Goal: Contribute content: Contribute content

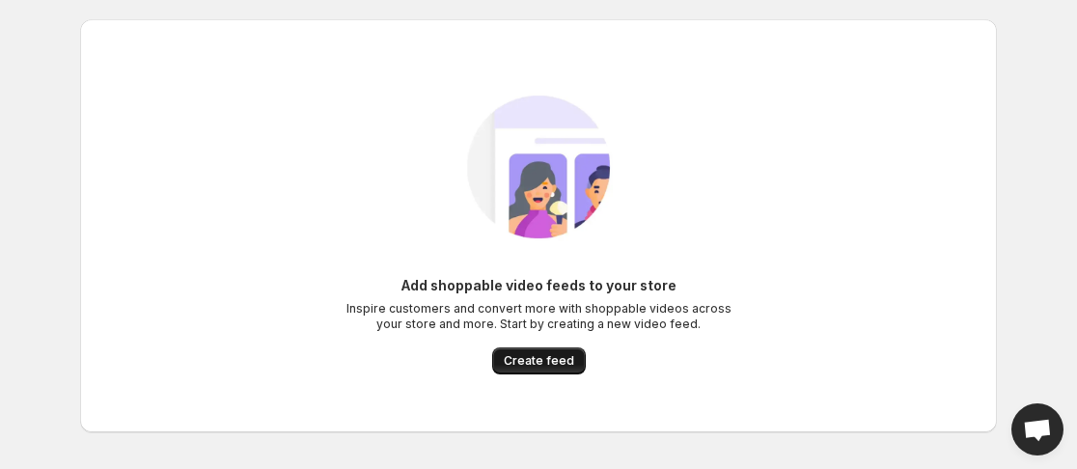
click at [537, 356] on span "Create feed" at bounding box center [539, 360] width 70 height 15
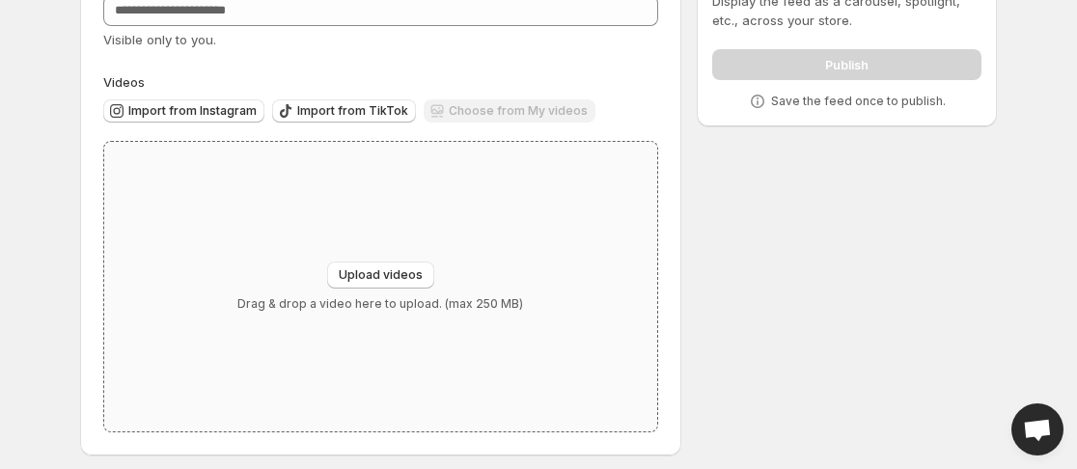
scroll to position [134, 0]
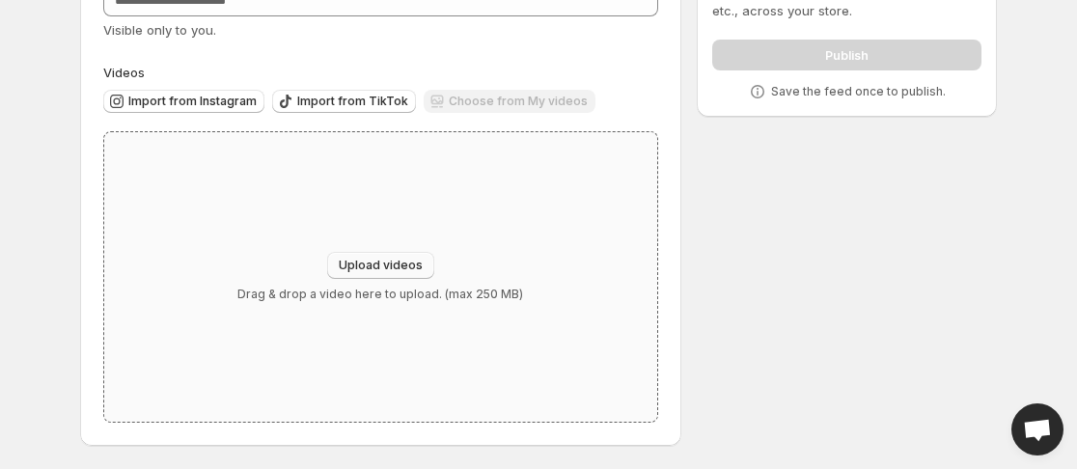
click at [404, 266] on span "Upload videos" at bounding box center [381, 265] width 84 height 15
type input "**********"
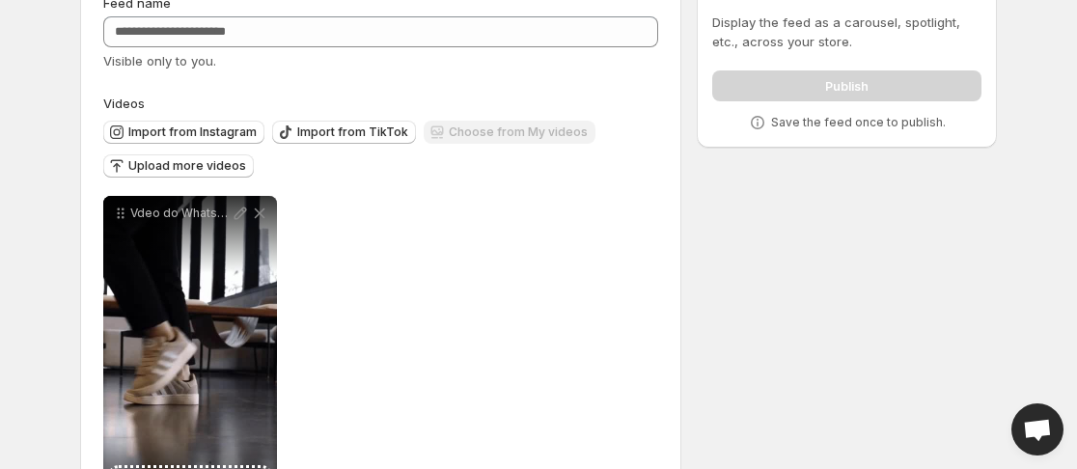
scroll to position [185, 0]
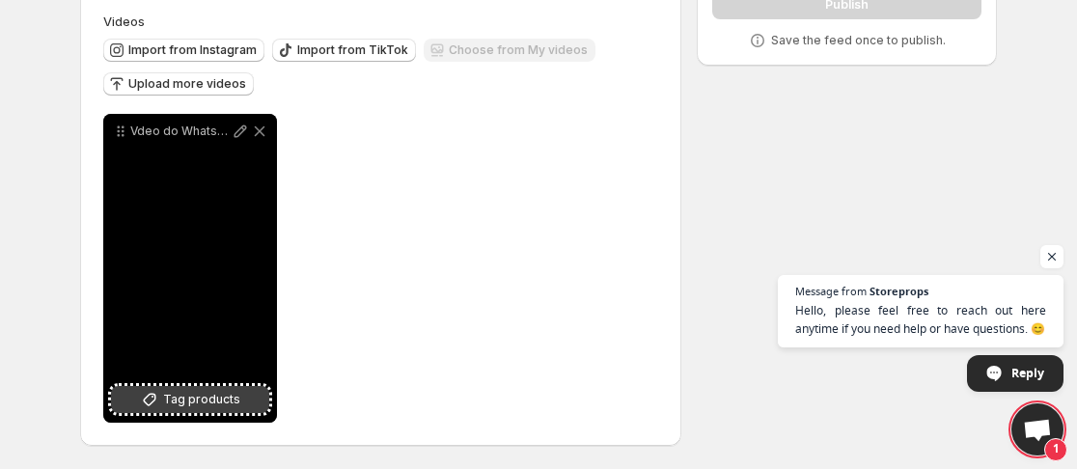
click at [202, 398] on span "Tag products" at bounding box center [201, 399] width 77 height 19
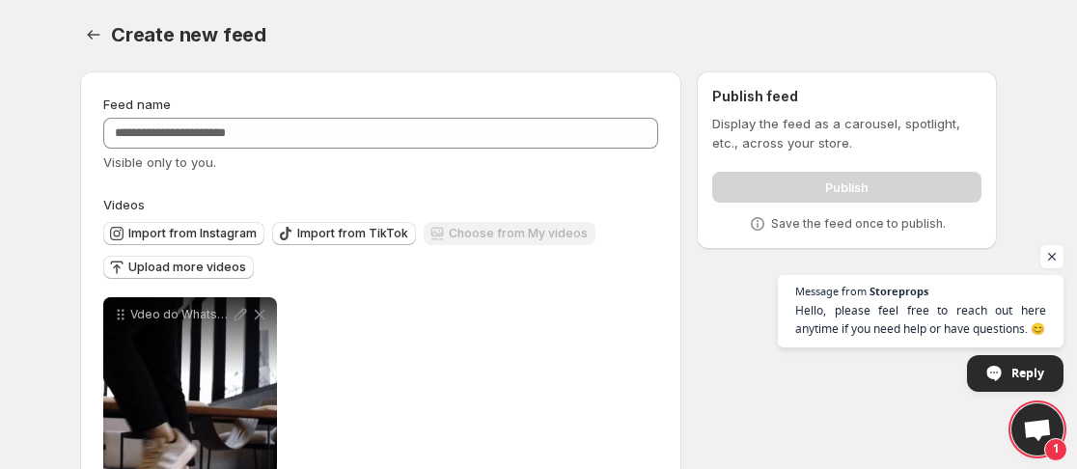
scroll to position [0, 0]
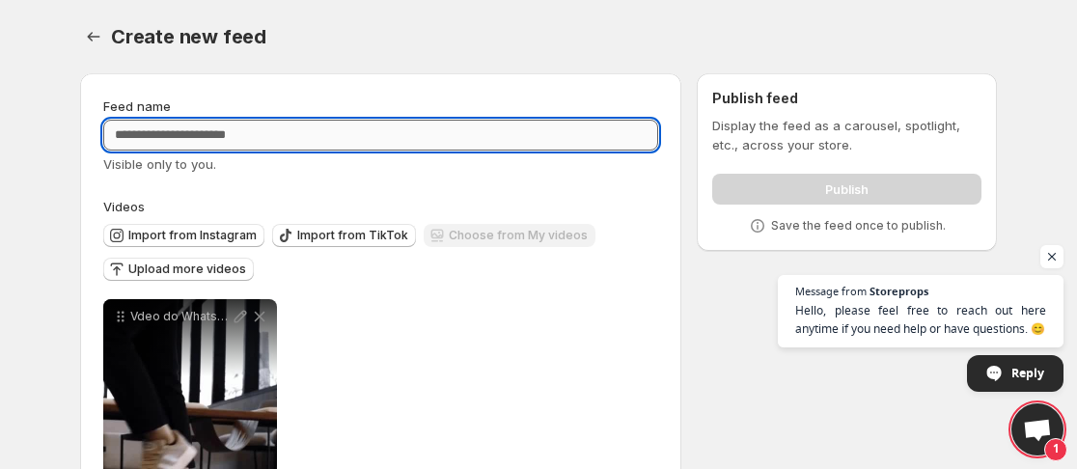
click at [239, 134] on input "Feed name" at bounding box center [380, 135] width 555 height 31
type input "*"
drag, startPoint x: 239, startPoint y: 134, endPoint x: 205, endPoint y: 129, distance: 35.1
click at [205, 129] on input "*" at bounding box center [380, 135] width 555 height 31
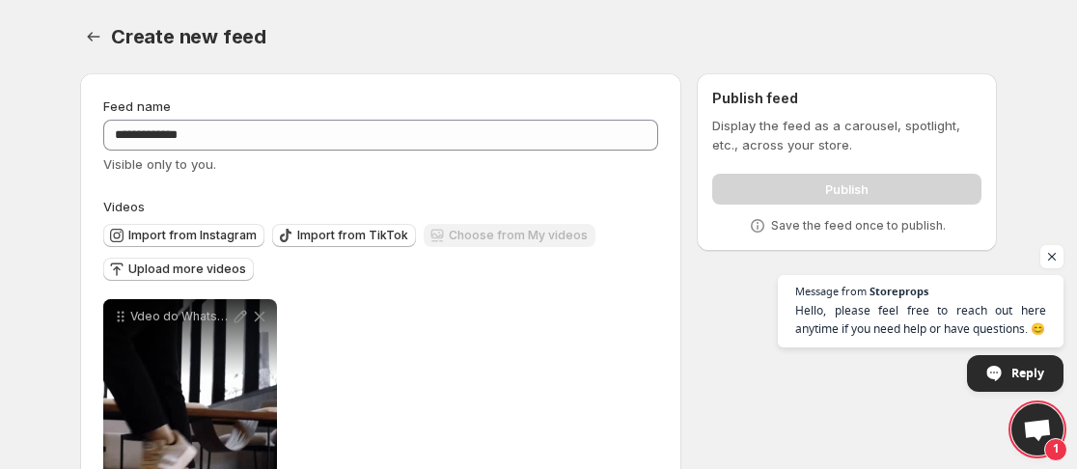
click at [426, 316] on div "**********" at bounding box center [380, 453] width 555 height 309
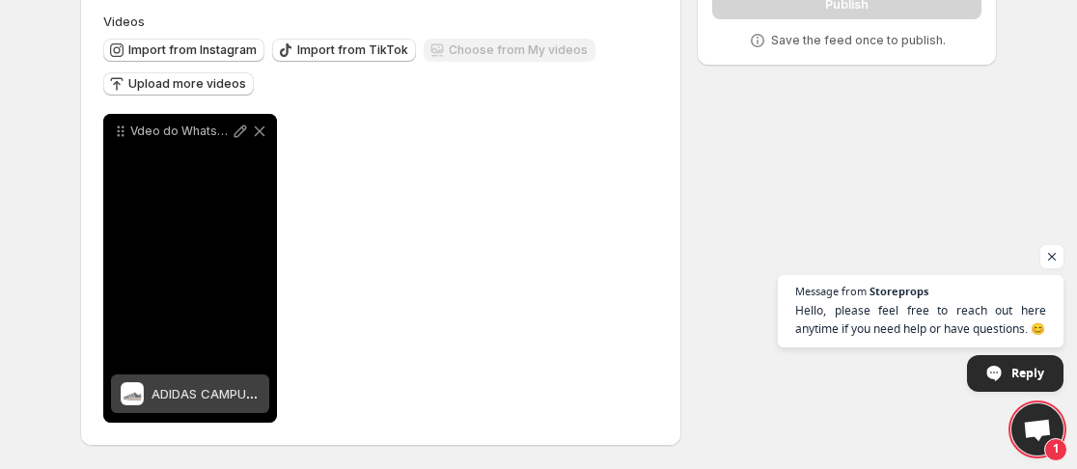
click at [170, 405] on div "ADIDAS CAMPUS 00 CINZA [PERSON_NAME]" at bounding box center [206, 394] width 108 height 39
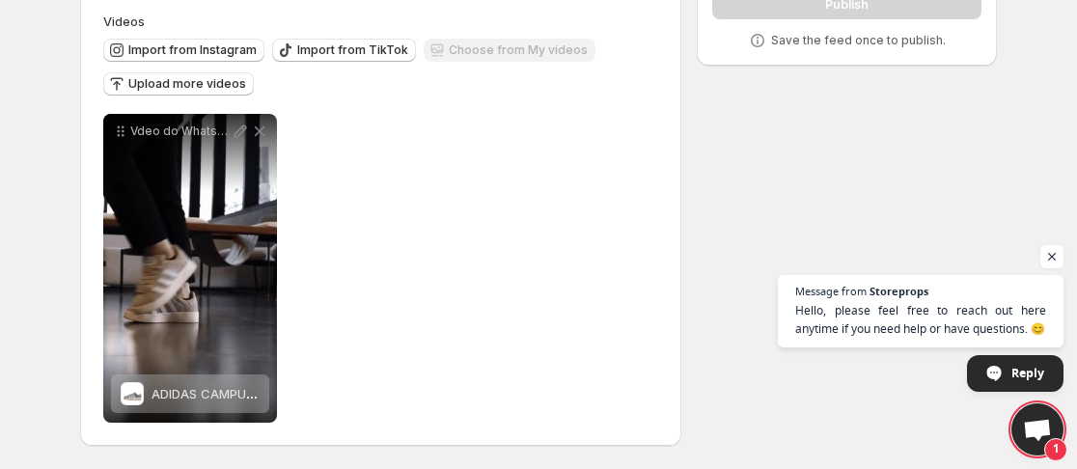
scroll to position [0, 0]
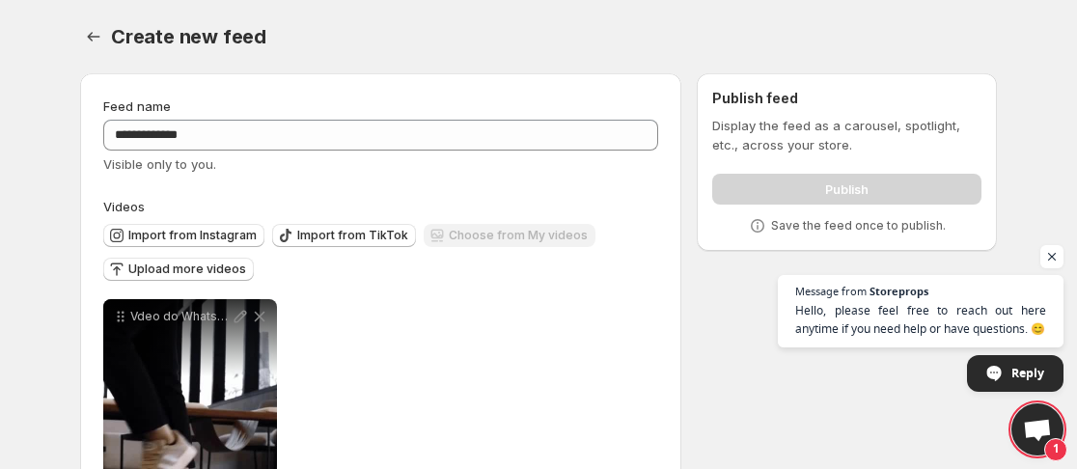
click at [791, 179] on div "Publish" at bounding box center [846, 185] width 269 height 39
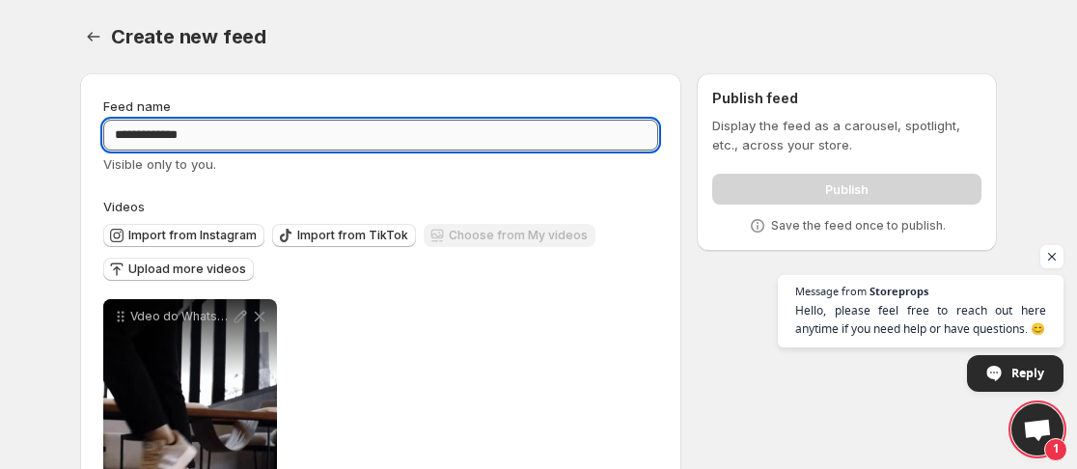
click at [536, 125] on input "**********" at bounding box center [380, 135] width 555 height 31
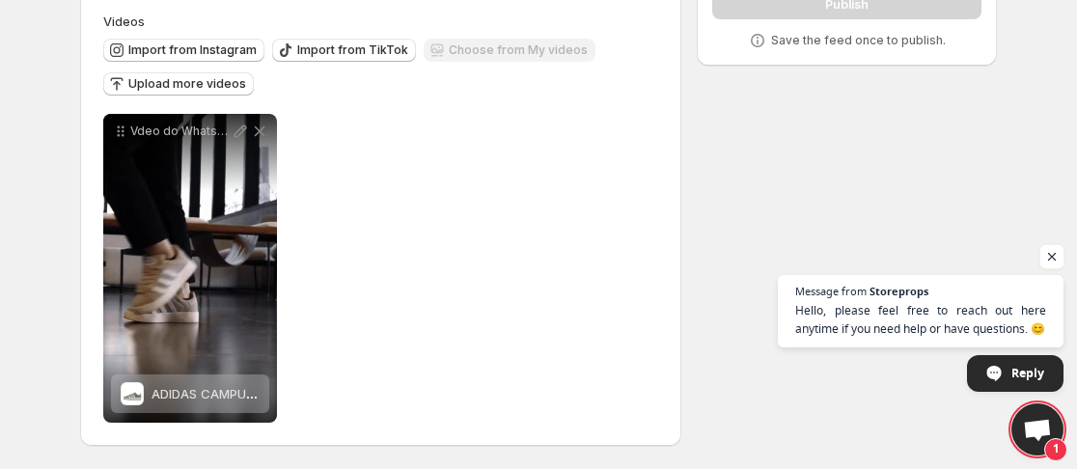
click at [1060, 258] on span "Open chat" at bounding box center [1053, 257] width 24 height 24
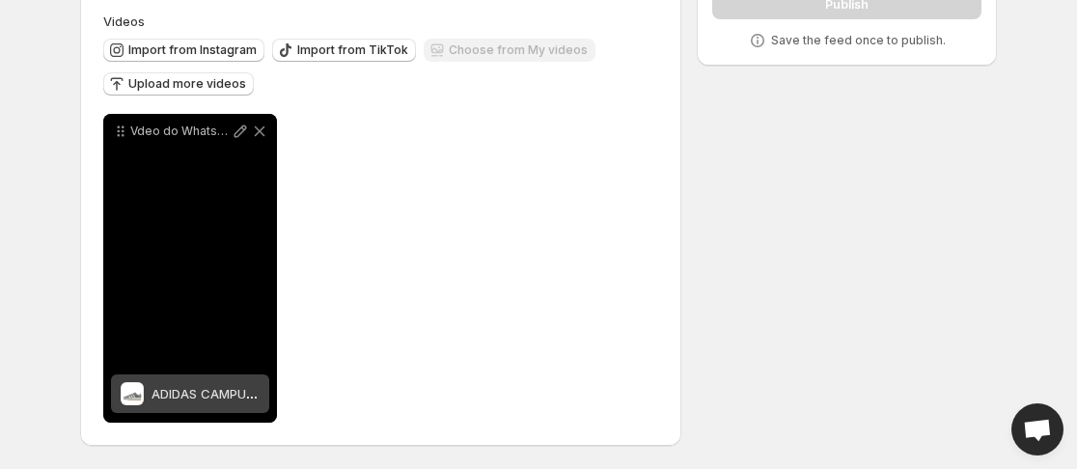
click at [207, 294] on div "Vdeo do WhatsApp de [DATE] s 142806_5ddbc0d8" at bounding box center [190, 268] width 174 height 309
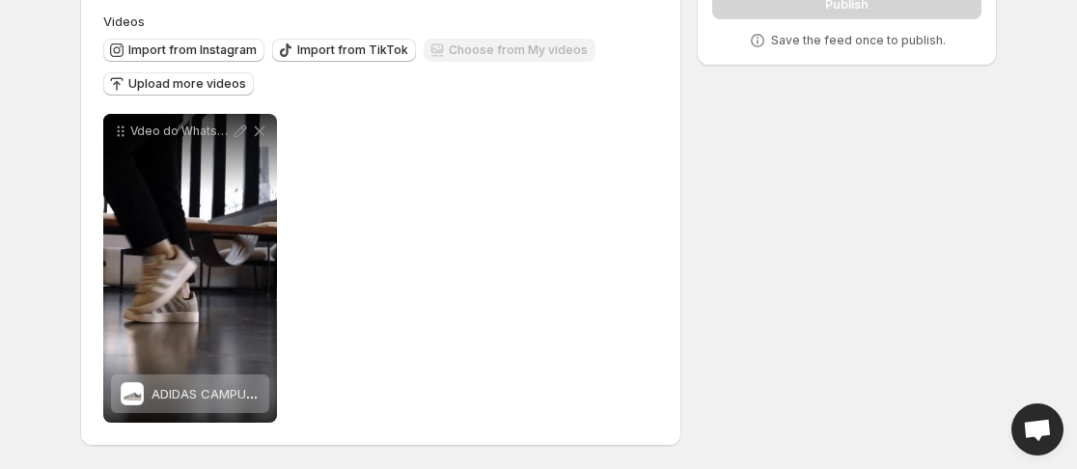
scroll to position [0, 0]
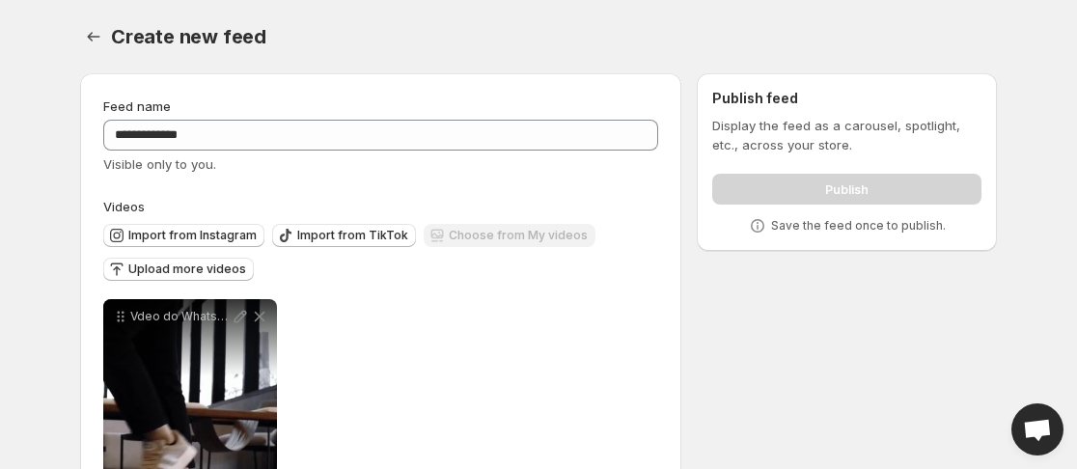
click at [834, 196] on div "Publish" at bounding box center [846, 185] width 269 height 39
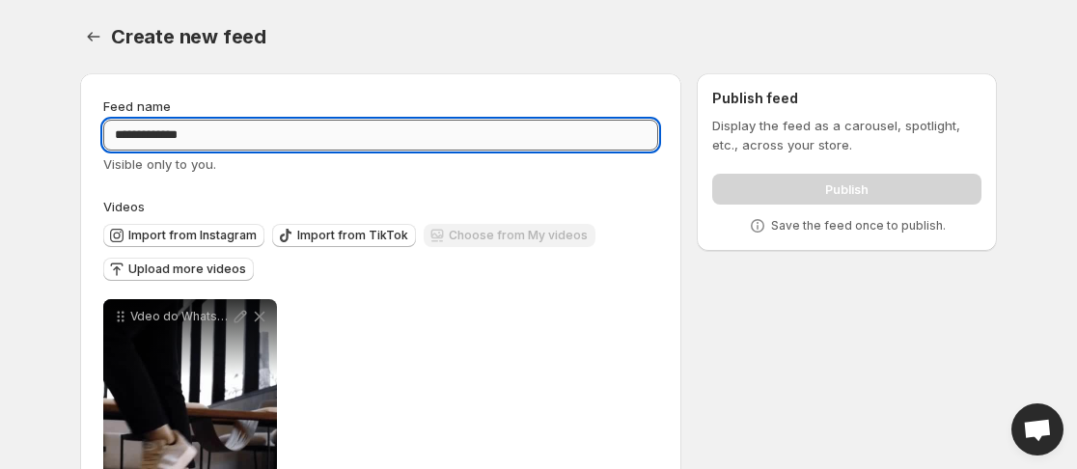
click at [376, 126] on input "**********" at bounding box center [380, 135] width 555 height 31
type input "*"
drag, startPoint x: 376, startPoint y: 126, endPoint x: 365, endPoint y: 163, distance: 38.2
click at [365, 163] on div "Feed name Visible only to you." at bounding box center [380, 135] width 555 height 77
click at [309, 137] on input "Feed name" at bounding box center [380, 135] width 555 height 31
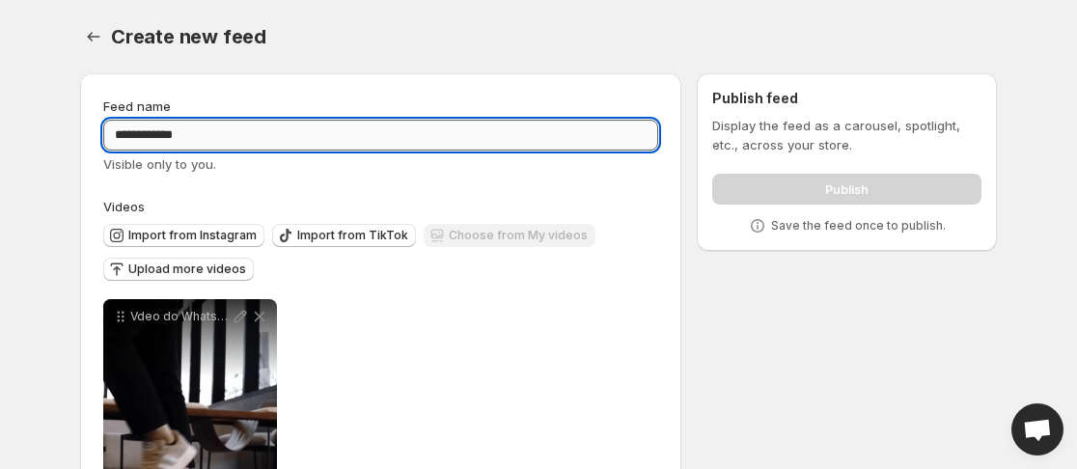
click at [152, 136] on input "**********" at bounding box center [380, 135] width 555 height 31
type input "**********"
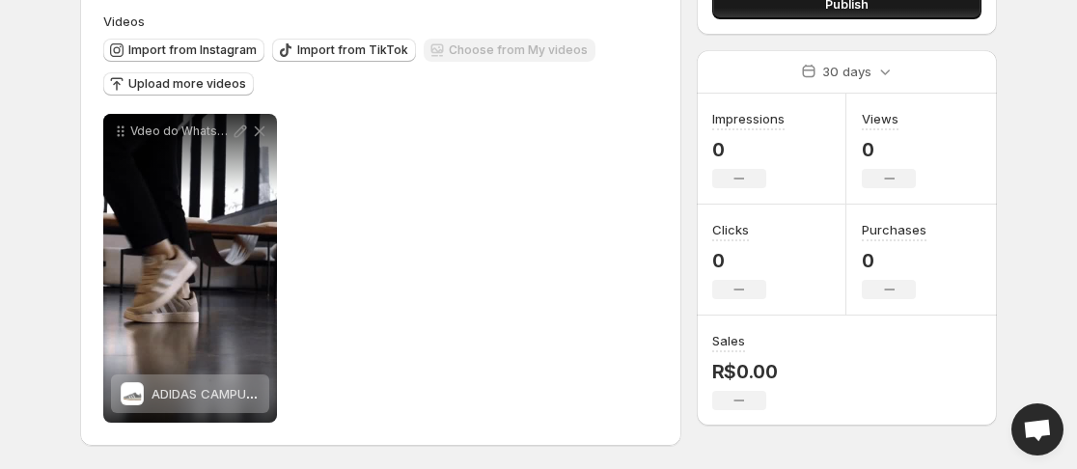
scroll to position [62, 0]
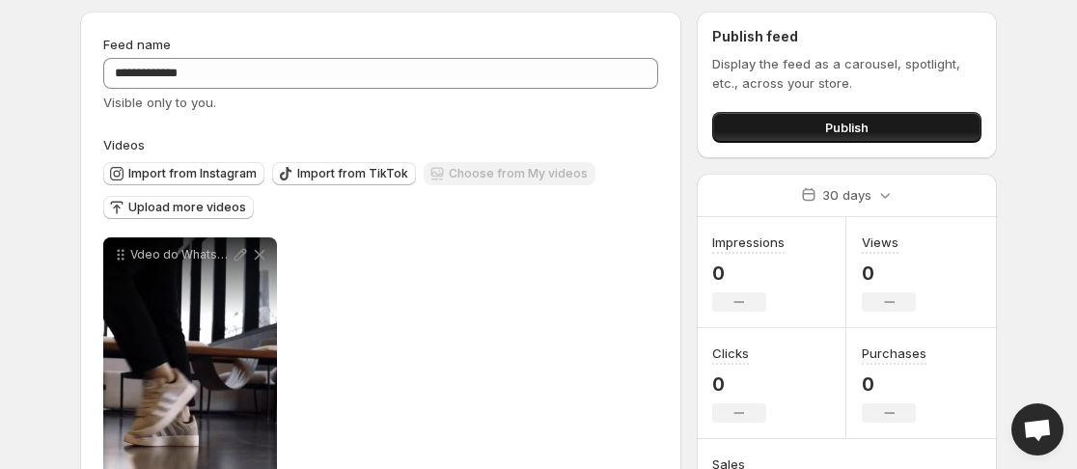
click at [848, 120] on span "Publish" at bounding box center [846, 127] width 43 height 19
click at [841, 115] on button "Publish" at bounding box center [846, 127] width 269 height 31
click at [834, 135] on span "Publish" at bounding box center [846, 127] width 43 height 19
click at [835, 118] on button "Publish" at bounding box center [846, 127] width 269 height 31
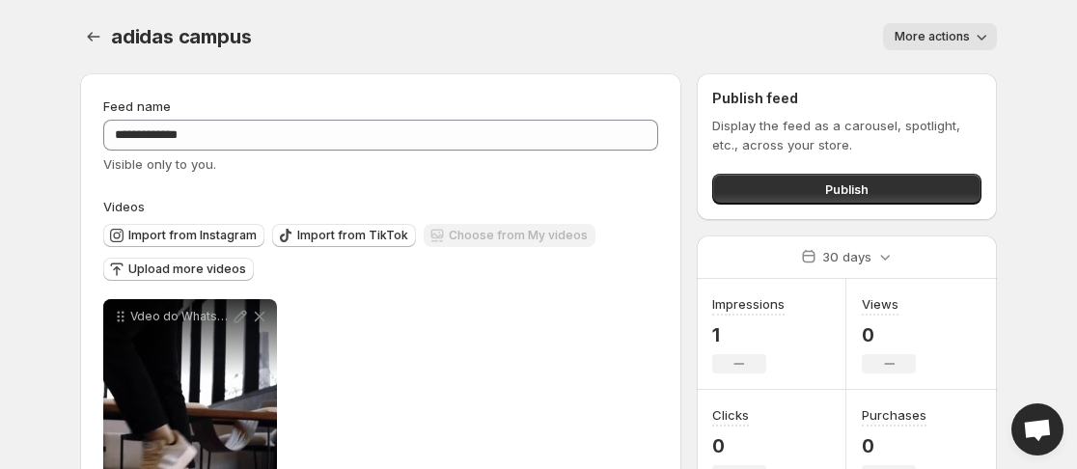
scroll to position [185, 0]
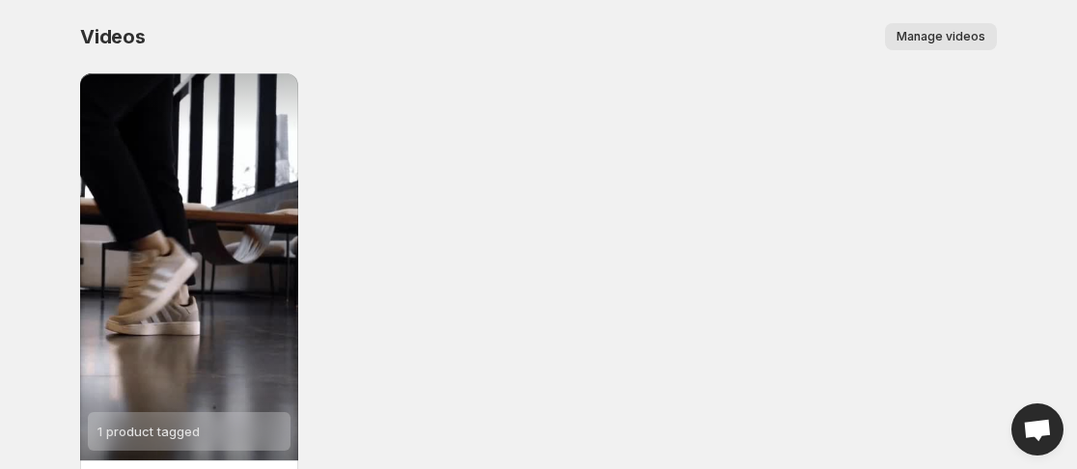
click at [951, 30] on span "Manage videos" at bounding box center [941, 36] width 89 height 15
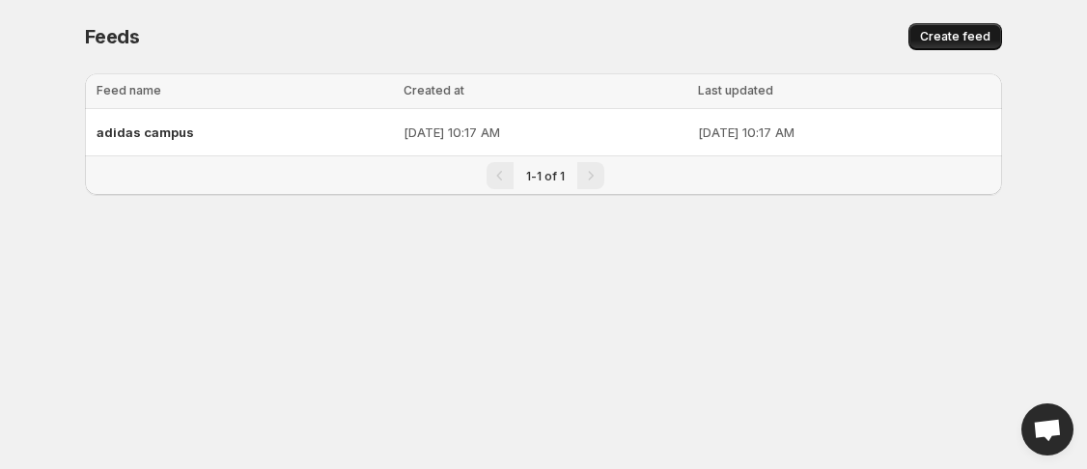
click at [929, 31] on span "Create feed" at bounding box center [955, 36] width 70 height 15
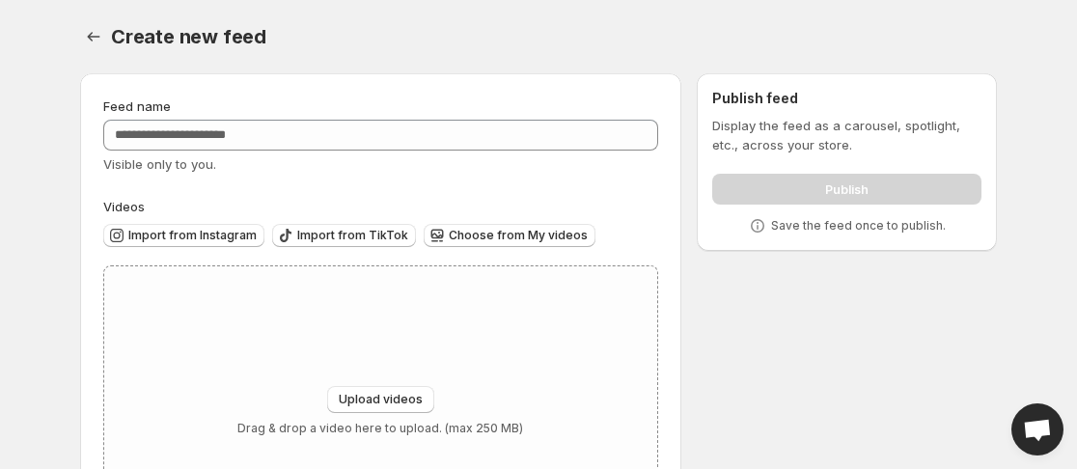
scroll to position [134, 0]
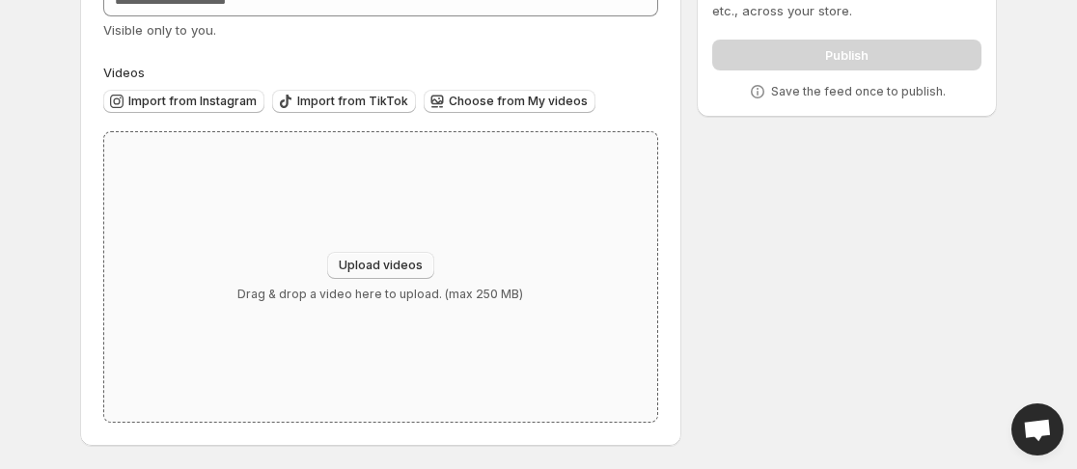
click at [367, 262] on span "Upload videos" at bounding box center [381, 265] width 84 height 15
click at [31, 265] on body "Home Feeds Videos Subscription Settings Create new feed. This page is ready Cre…" at bounding box center [538, 100] width 1077 height 469
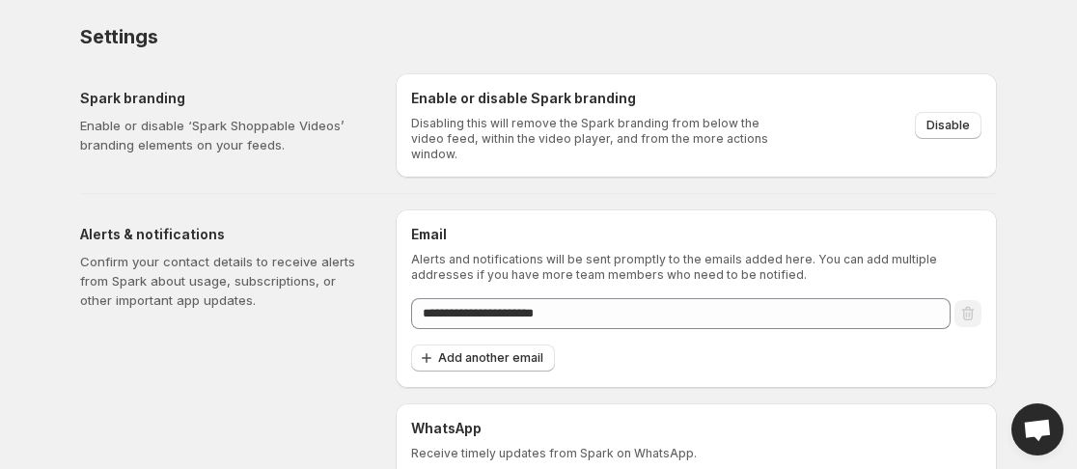
scroll to position [90, 0]
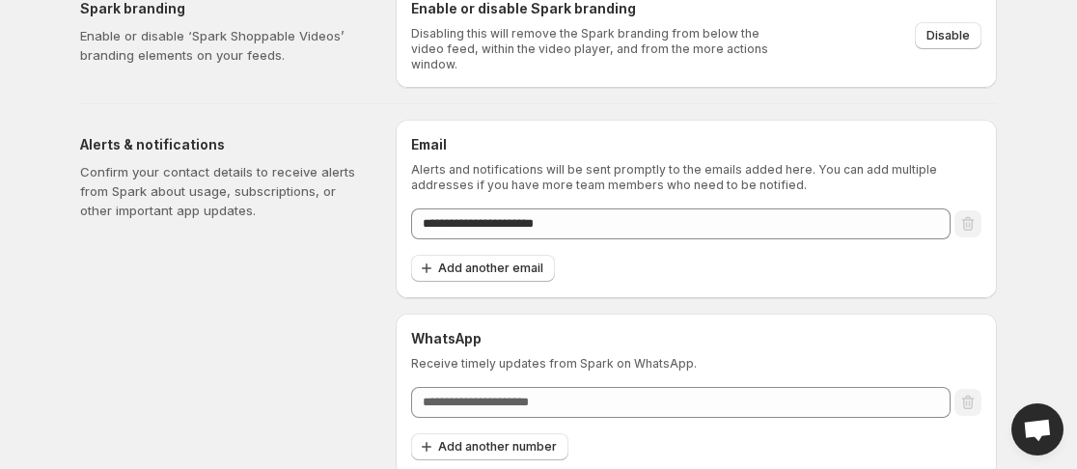
click at [234, 374] on div "Alerts & notifications Confirm your contact details to receive alerts from Spar…" at bounding box center [230, 298] width 300 height 357
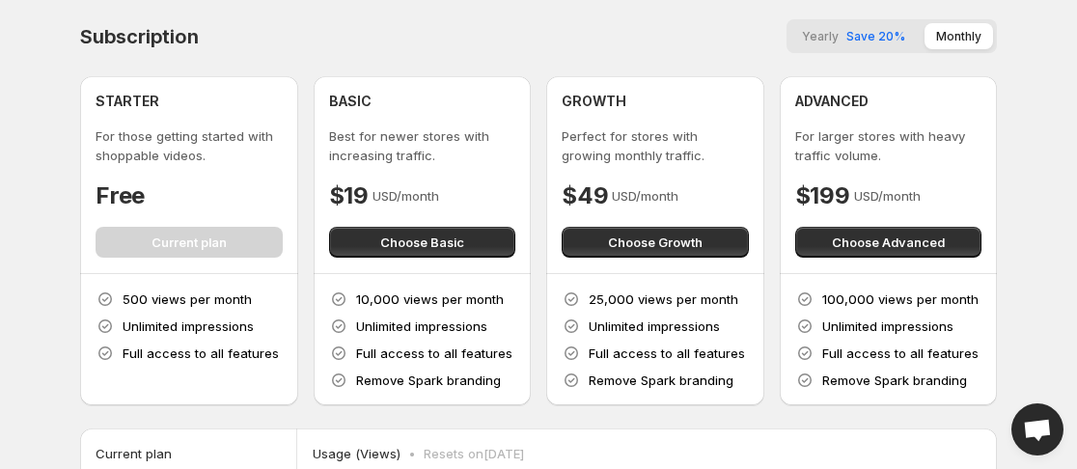
click at [44, 314] on body "Home Feeds Videos Subscription Settings Subscription Yearly Save 20% Monthly ST…" at bounding box center [538, 234] width 1077 height 469
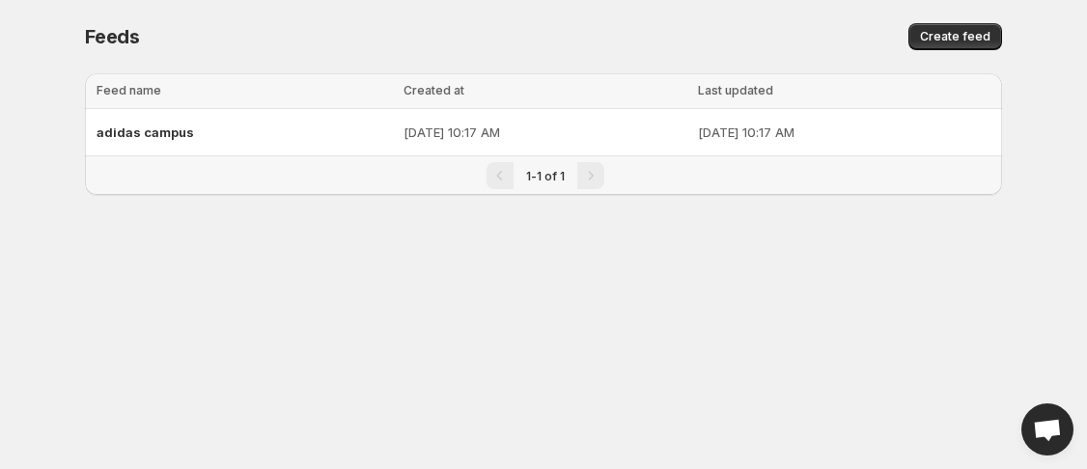
click at [60, 189] on body "Home Feeds Videos Subscription Settings Feeds. This page is ready Feeds Create …" at bounding box center [543, 234] width 1087 height 469
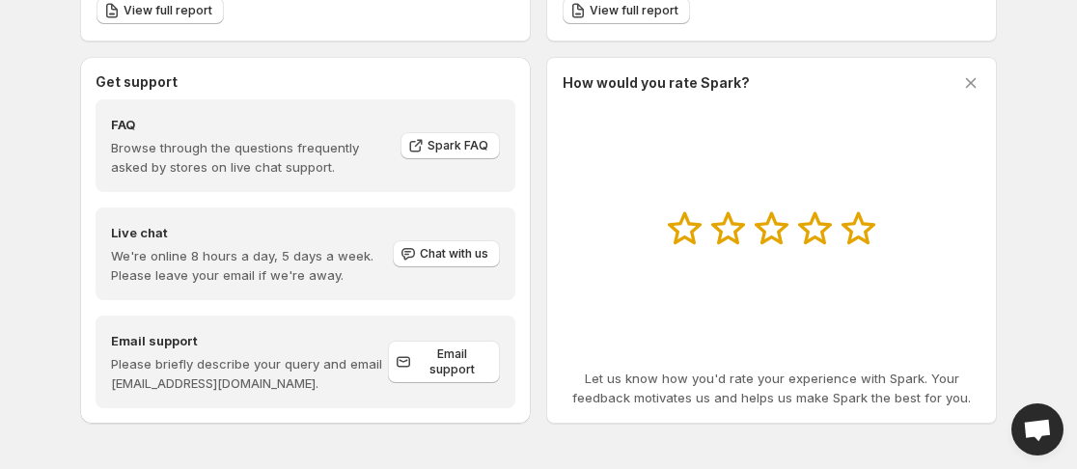
scroll to position [808, 0]
click at [855, 235] on icon at bounding box center [859, 227] width 34 height 33
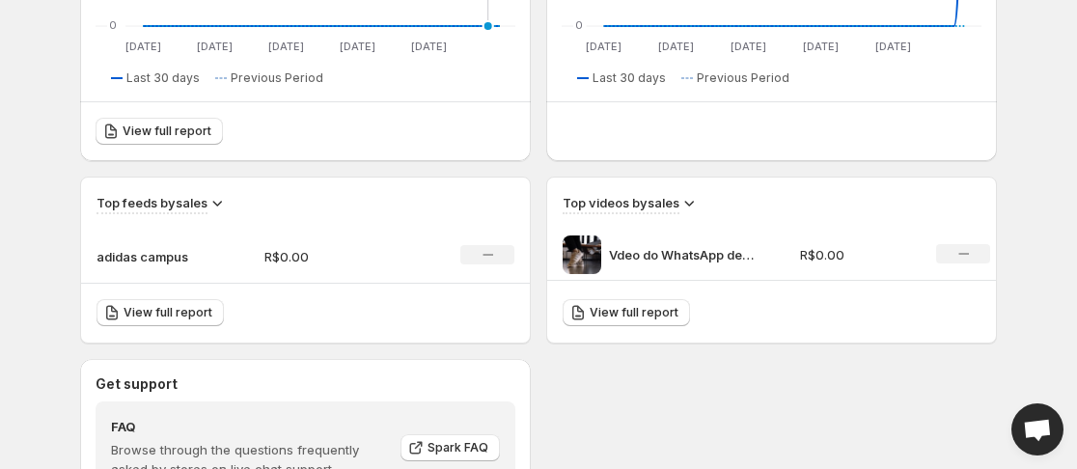
scroll to position [506, 0]
click at [962, 256] on icon "No change" at bounding box center [964, 252] width 11 height 15
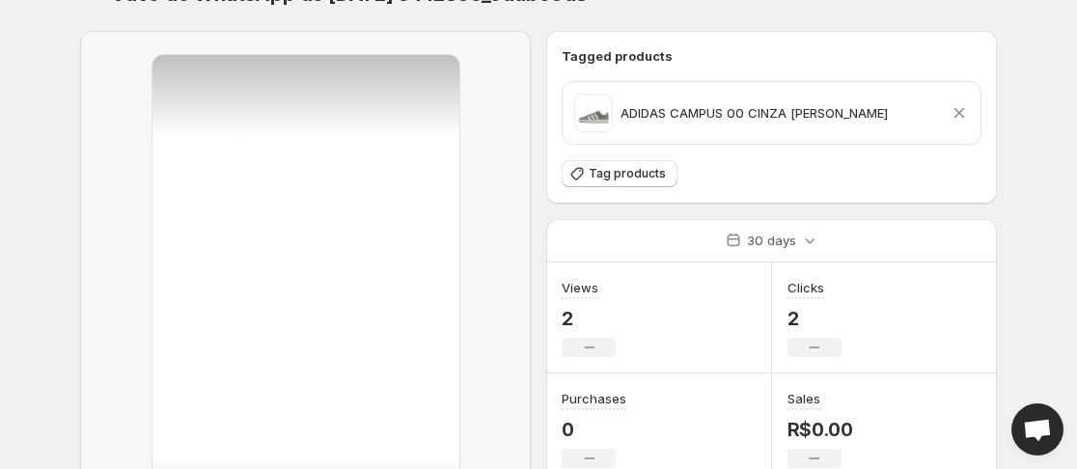
scroll to position [82, 0]
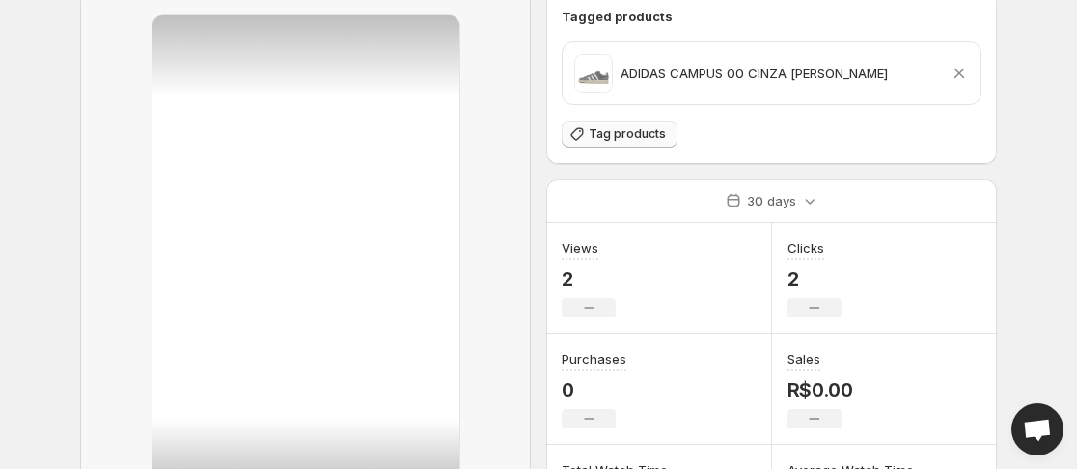
click at [629, 132] on span "Tag products" at bounding box center [627, 133] width 77 height 15
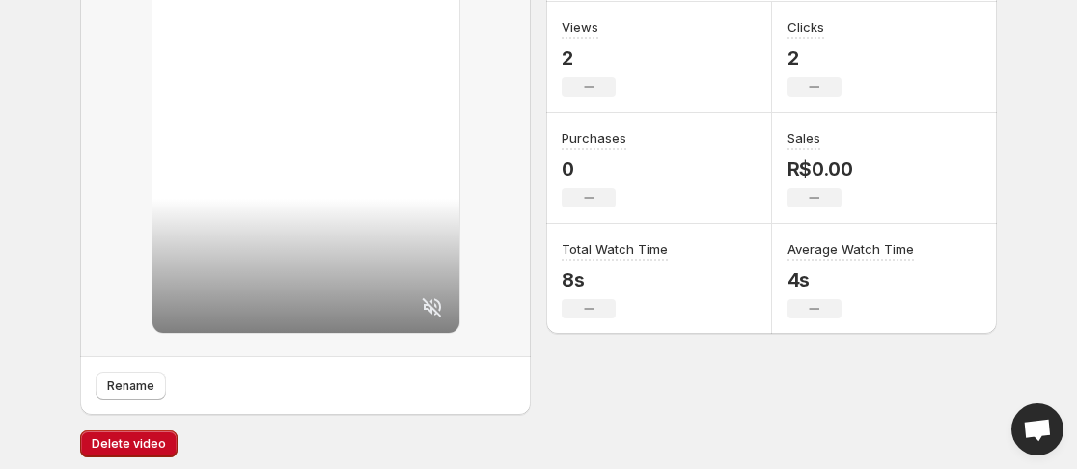
scroll to position [311, 0]
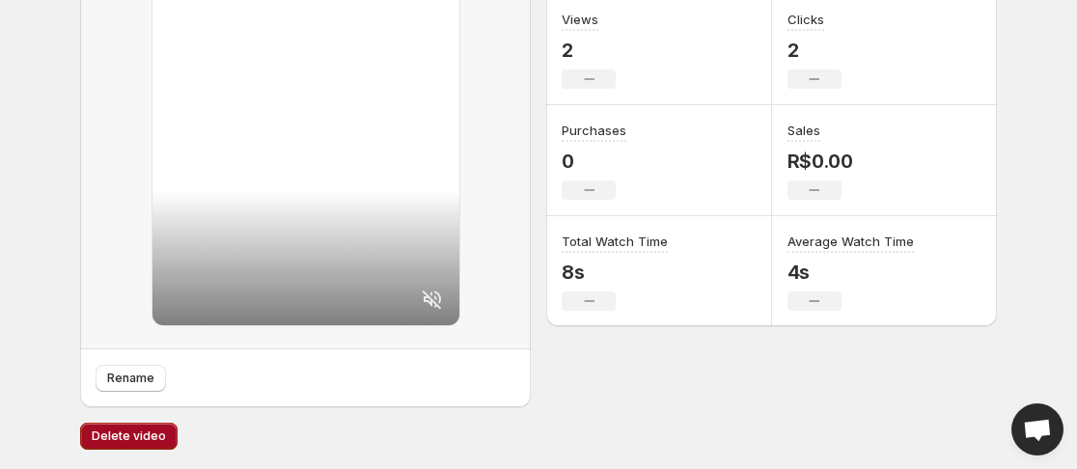
click at [120, 437] on span "Delete video" at bounding box center [129, 436] width 74 height 15
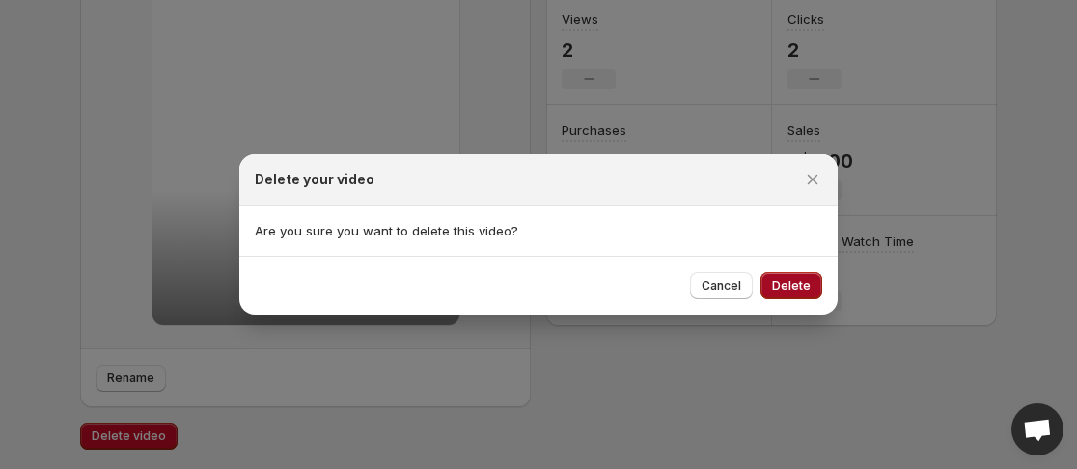
click at [795, 278] on button "Delete" at bounding box center [792, 285] width 62 height 27
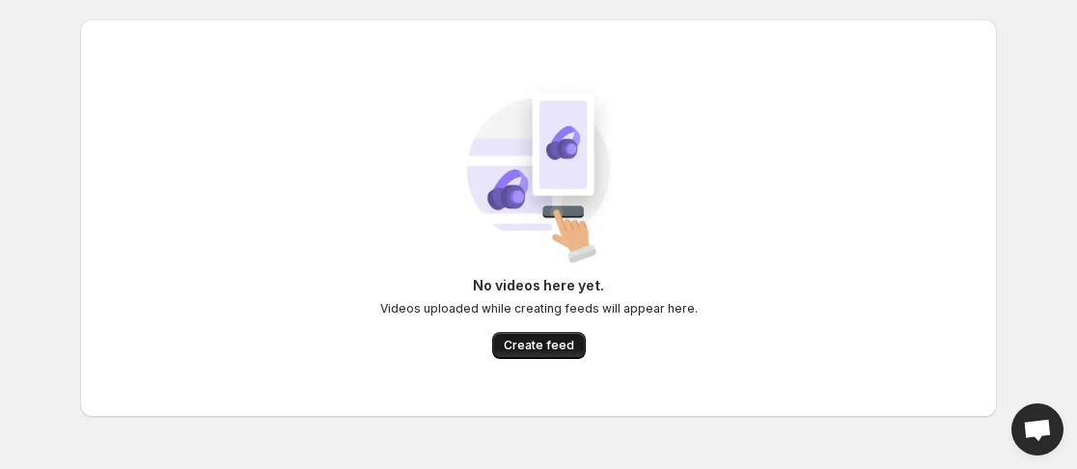
click at [529, 346] on span "Create feed" at bounding box center [539, 345] width 70 height 15
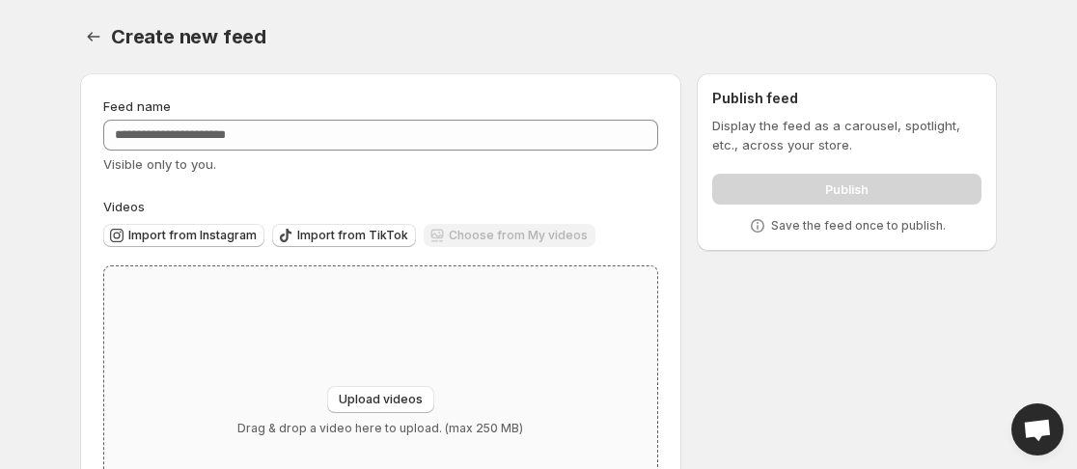
scroll to position [134, 0]
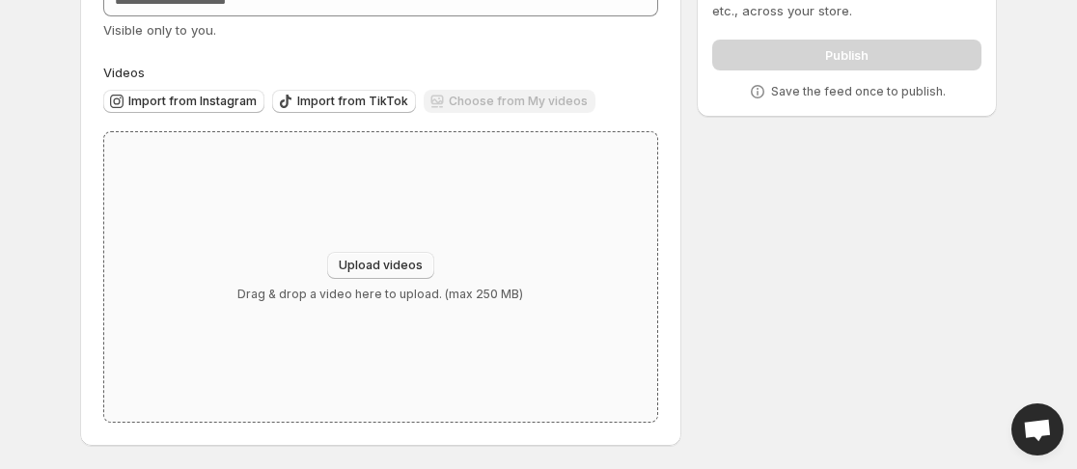
click at [387, 268] on span "Upload videos" at bounding box center [381, 265] width 84 height 15
type input "**********"
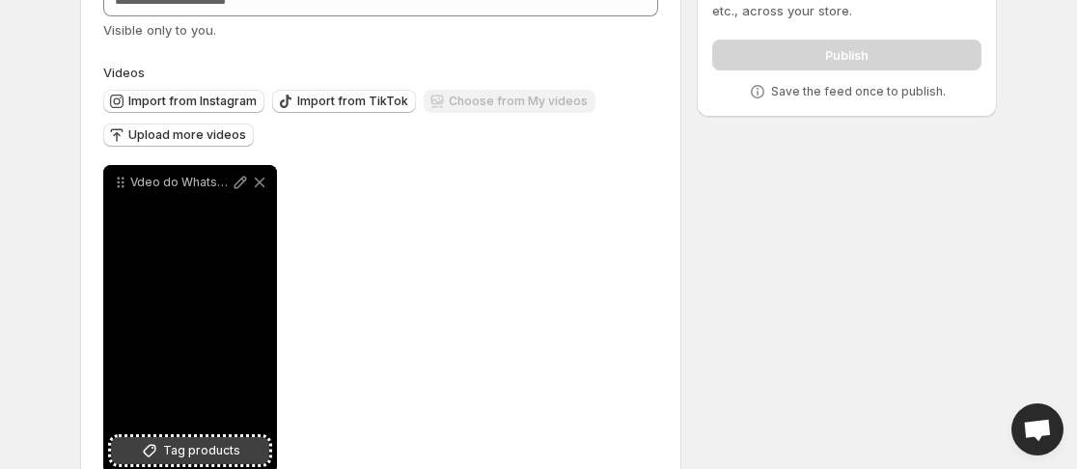
click at [219, 448] on span "Tag products" at bounding box center [201, 450] width 77 height 19
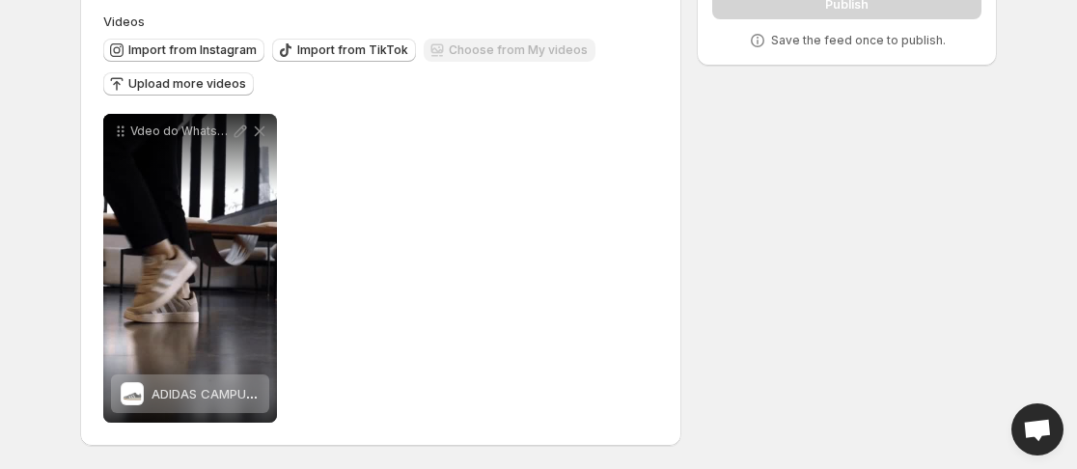
scroll to position [0, 0]
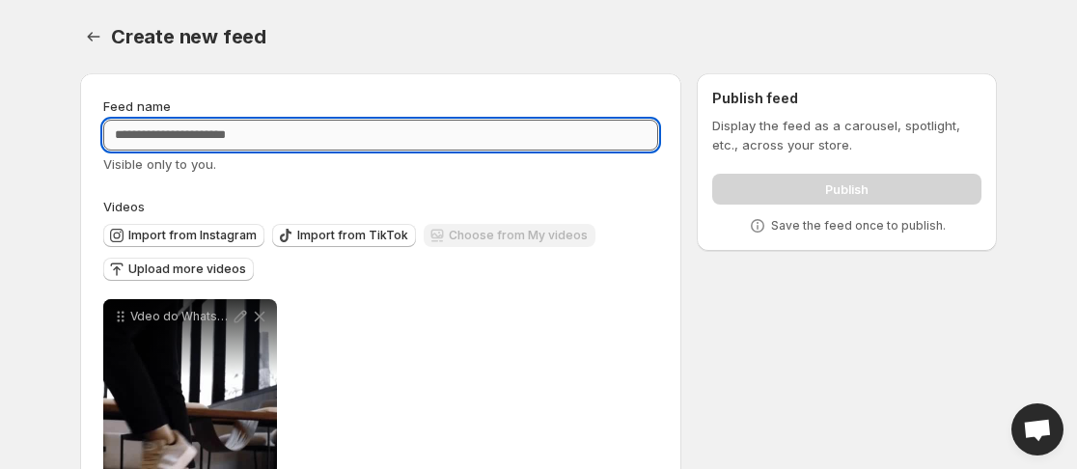
click at [271, 133] on input "Feed name" at bounding box center [380, 135] width 555 height 31
type input "*"
type input "**********"
click at [571, 425] on div "**********" at bounding box center [380, 453] width 555 height 309
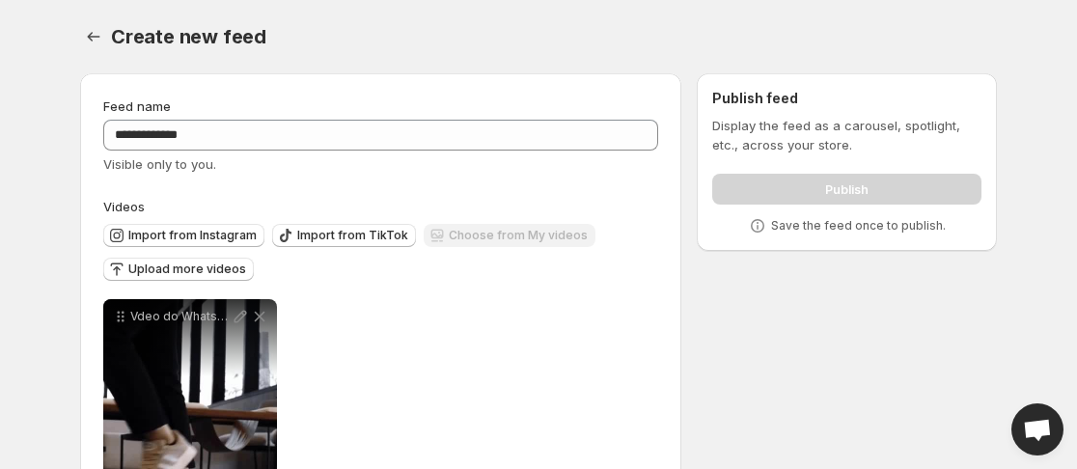
click at [837, 185] on div "Publish" at bounding box center [846, 185] width 269 height 39
click at [465, 406] on div "**********" at bounding box center [380, 453] width 555 height 309
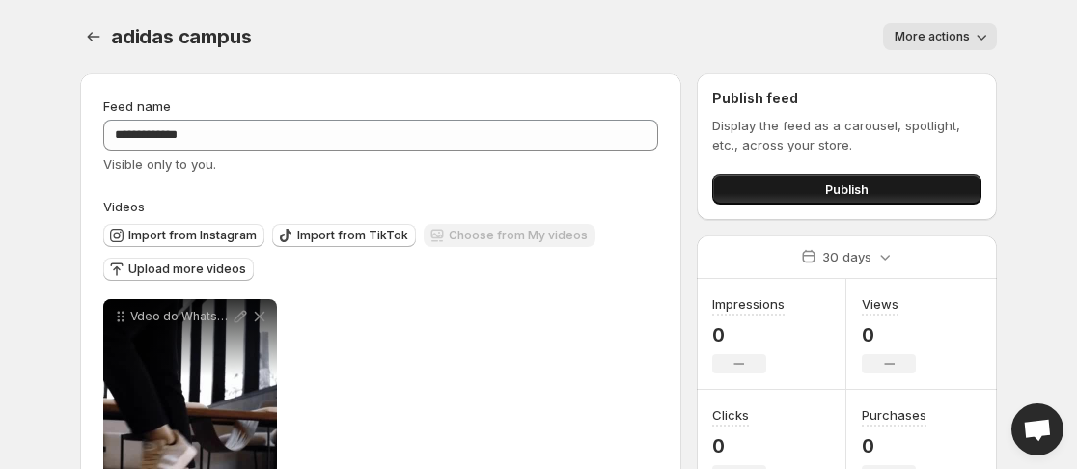
click at [873, 182] on button "Publish" at bounding box center [846, 189] width 269 height 31
